Goal: Obtain resource: Download file/media

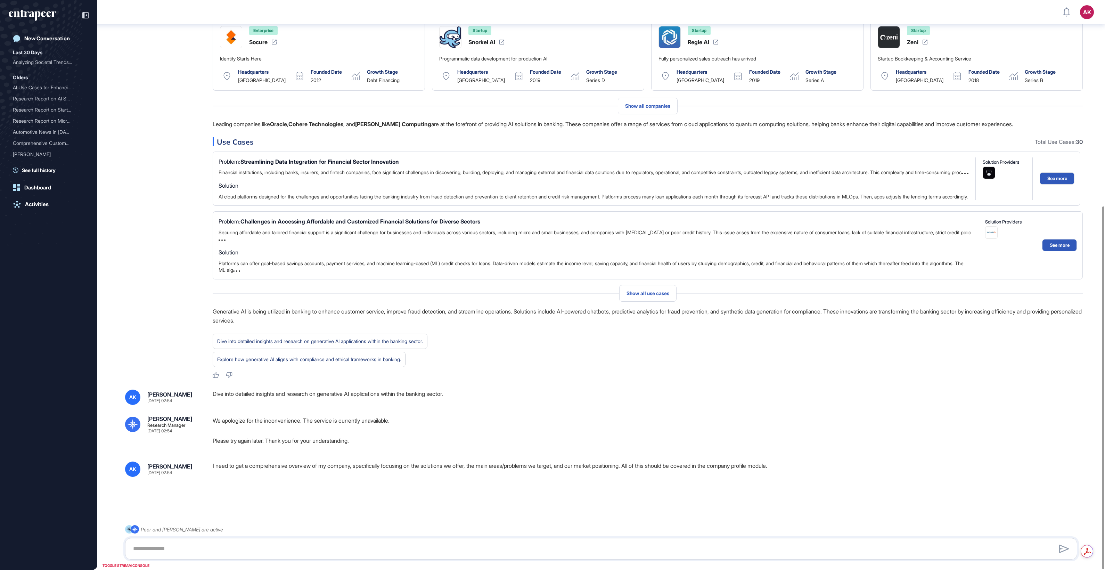
scroll to position [324, 0]
click at [469, 421] on p "We apologize for the inconvenience. The service is currently unavailable." at bounding box center [648, 420] width 870 height 9
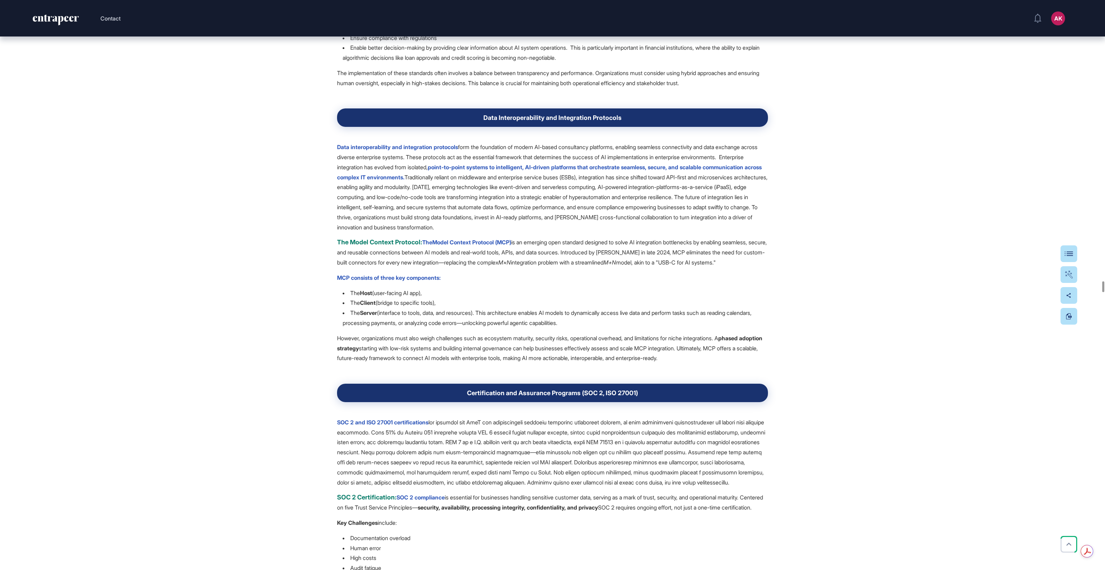
scroll to position [14262, 0]
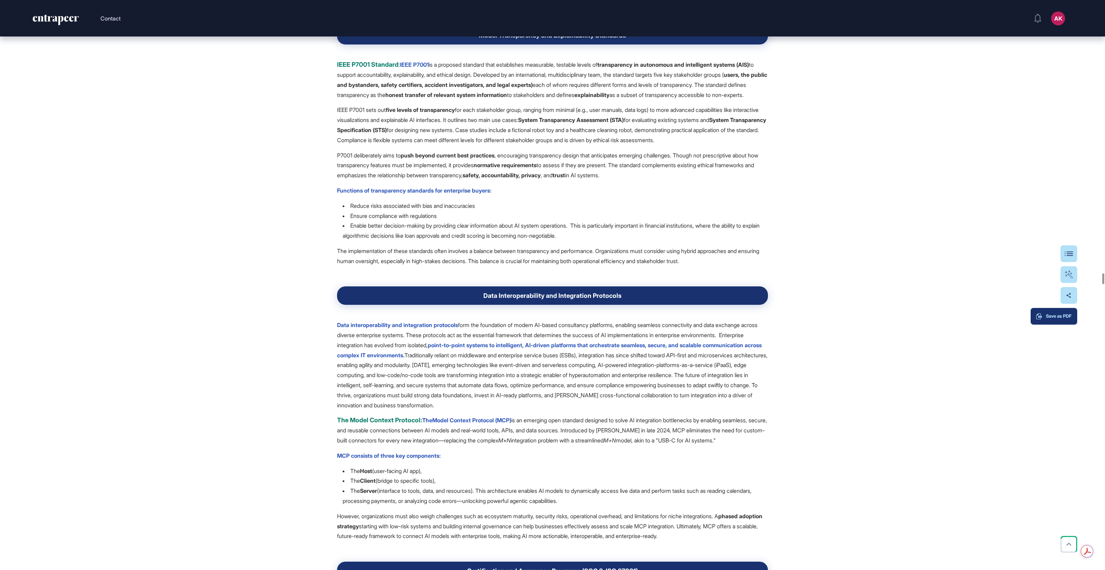
click at [1064, 317] on div "Save as PDF" at bounding box center [1054, 317] width 35 height 6
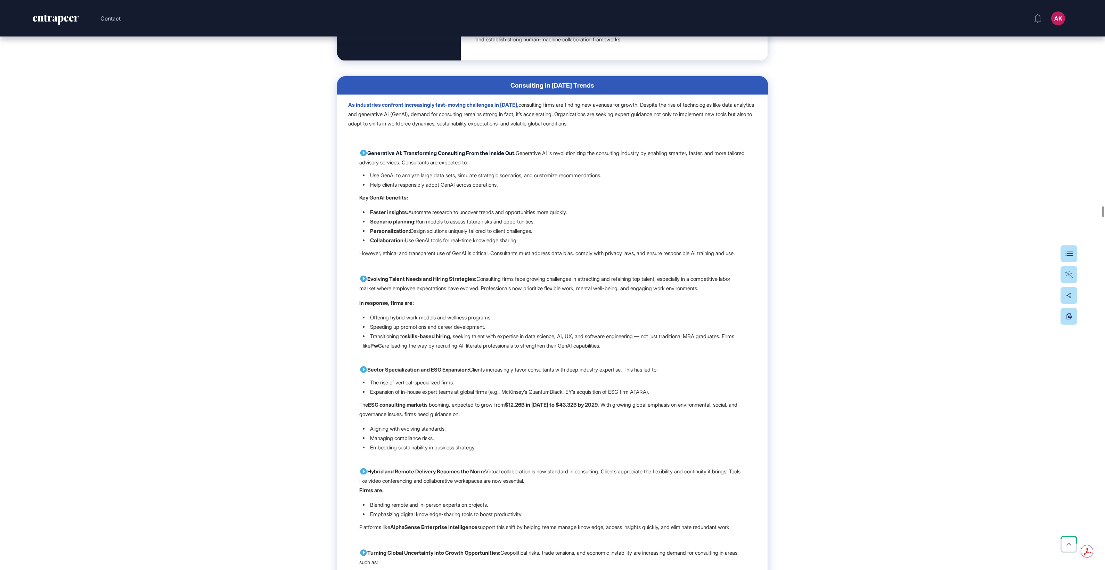
scroll to position [10871, 0]
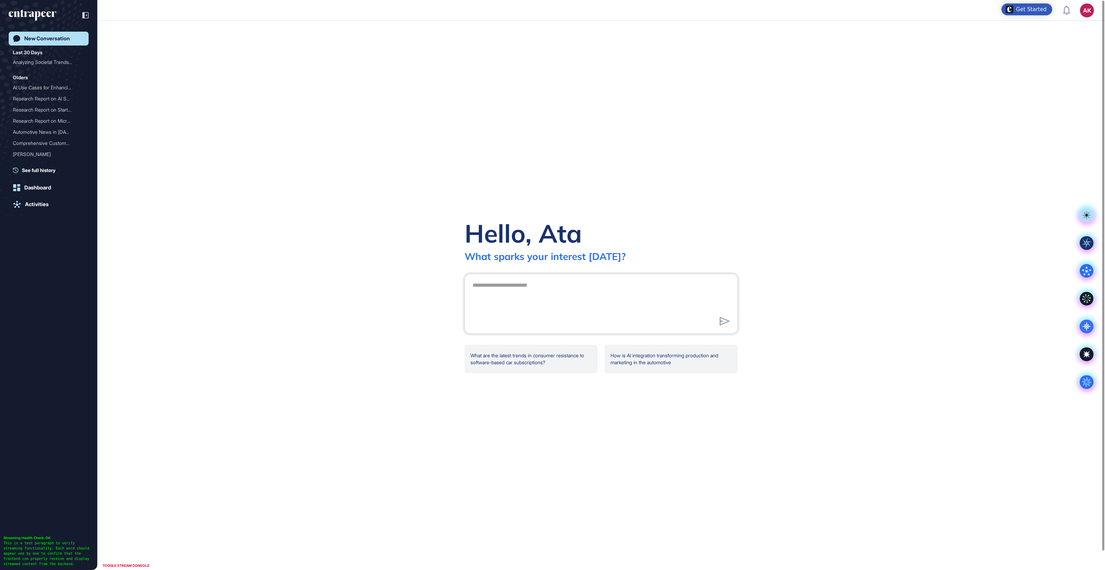
click at [560, 295] on textarea at bounding box center [602, 302] width 266 height 49
click at [674, 301] on textarea "**********" at bounding box center [602, 299] width 266 height 49
type textarea "**********"
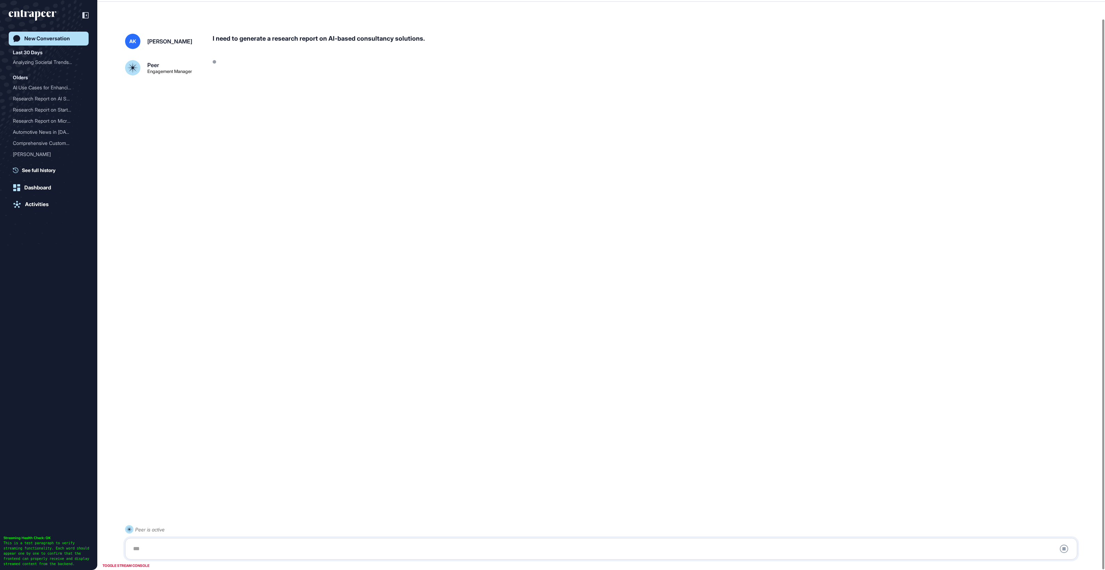
scroll to position [19, 0]
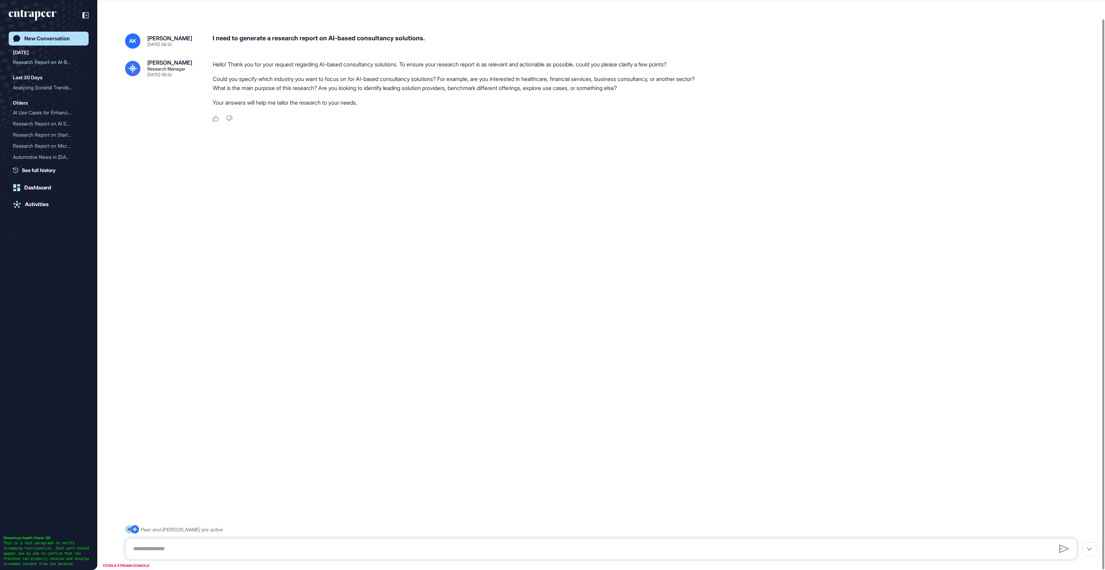
click at [265, 137] on div at bounding box center [601, 147] width 952 height 28
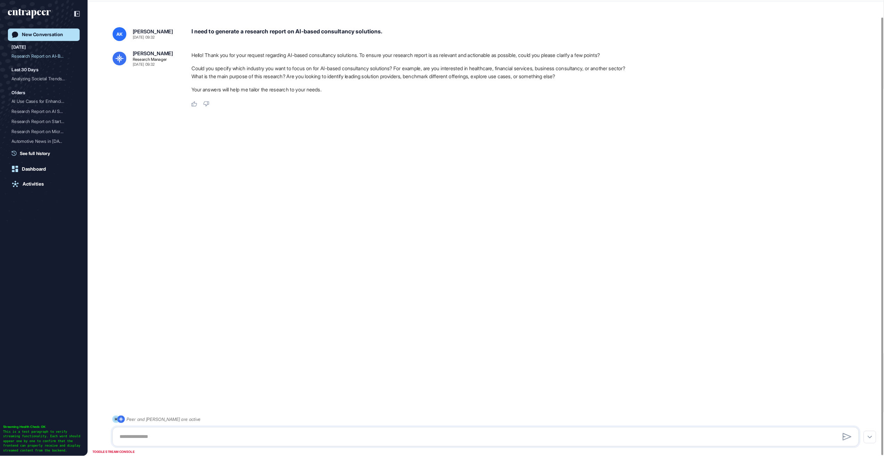
scroll to position [19, 0]
